Goal: Information Seeking & Learning: Check status

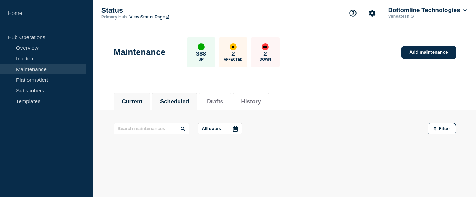
click at [178, 102] on button "Scheduled" at bounding box center [174, 102] width 29 height 6
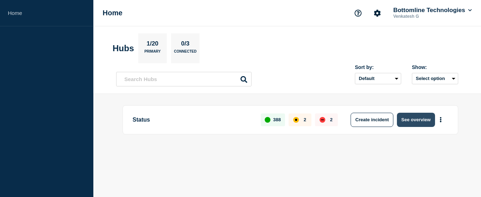
click at [410, 123] on button "See overview" at bounding box center [416, 120] width 38 height 14
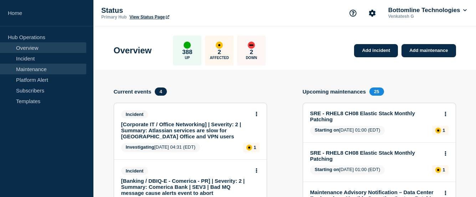
click at [36, 72] on link "Maintenance" at bounding box center [43, 69] width 86 height 11
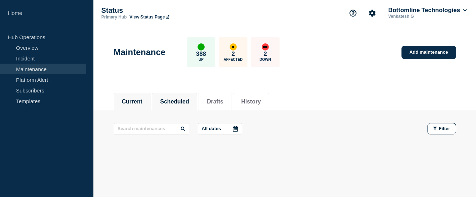
click at [189, 102] on button "Scheduled" at bounding box center [174, 102] width 29 height 6
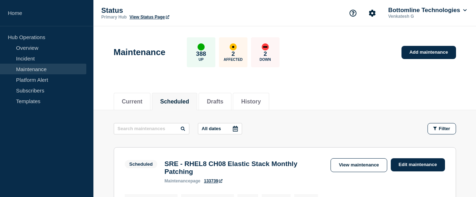
click at [237, 129] on icon at bounding box center [235, 129] width 6 height 6
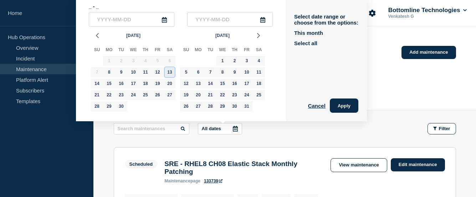
click at [168, 72] on div "13" at bounding box center [170, 72] width 10 height 10
type input "2025-09-13"
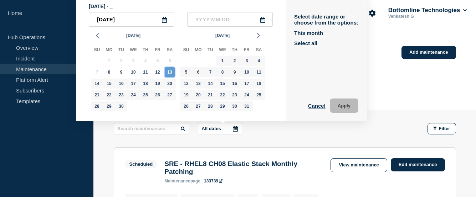
click at [168, 72] on div "13" at bounding box center [170, 72] width 10 height 10
type input "2025-09-13"
click at [345, 108] on button "Apply" at bounding box center [344, 106] width 29 height 14
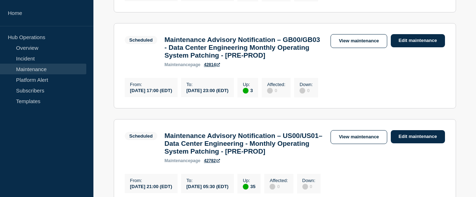
scroll to position [159, 0]
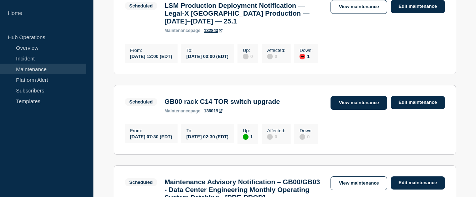
click at [348, 110] on link "View maintenance" at bounding box center [358, 103] width 56 height 14
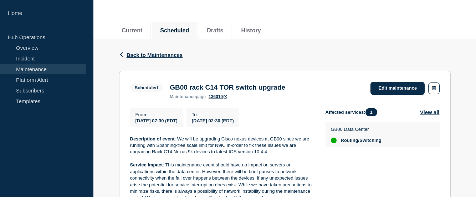
scroll to position [36, 0]
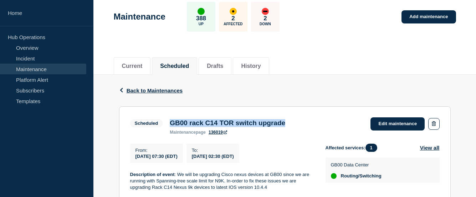
drag, startPoint x: 306, startPoint y: 125, endPoint x: 166, endPoint y: 125, distance: 139.7
click at [166, 125] on div "Scheduled GB00 rack C14 TOR switch upgrade maintenance page 136019 Edit mainten…" at bounding box center [284, 126] width 309 height 17
copy h3 "GB00 rack C14 TOR switch upgrade"
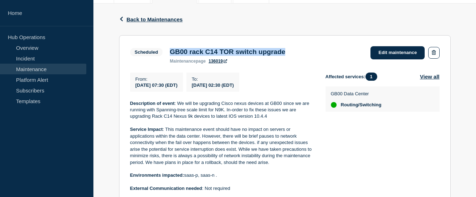
scroll to position [178, 0]
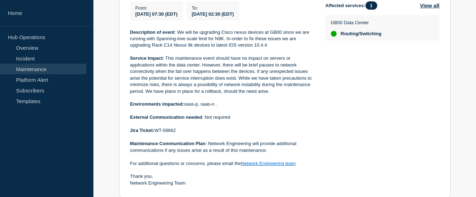
click at [136, 89] on p "Service Impact : This maintenance event should have no impact on servers or app…" at bounding box center [222, 75] width 184 height 40
drag, startPoint x: 112, startPoint y: 89, endPoint x: 128, endPoint y: 89, distance: 15.7
click at [128, 89] on div "Back Back to Maintenances Scheduled GB00 rack C14 TOR switch upgrade From 2025-…" at bounding box center [284, 95] width 382 height 326
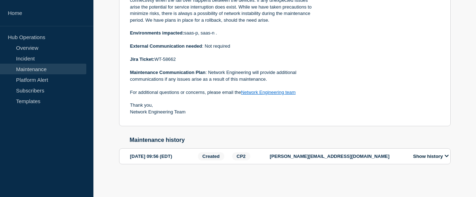
scroll to position [254, 0]
click at [447, 156] on icon at bounding box center [446, 156] width 4 height 5
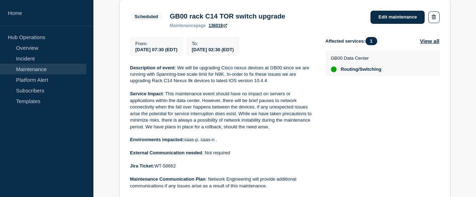
scroll to position [214, 0]
